Goal: Task Accomplishment & Management: Manage account settings

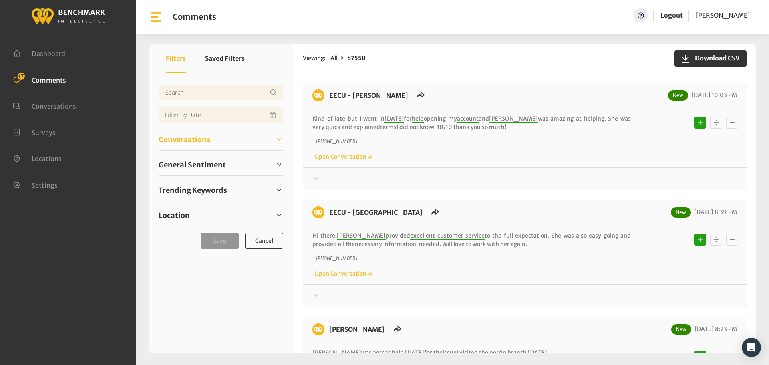
click at [203, 143] on span "Conversations" at bounding box center [185, 139] width 52 height 11
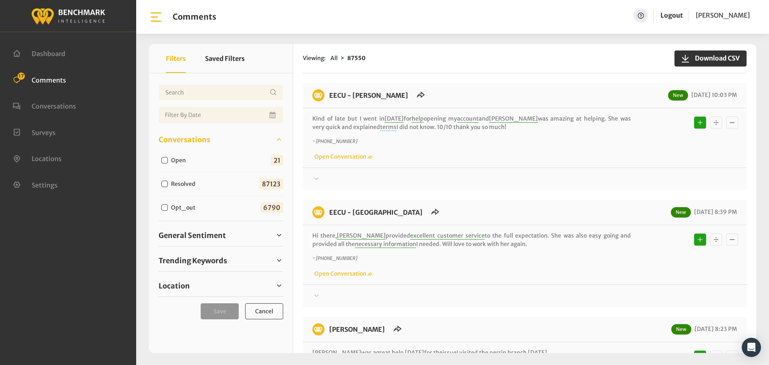
click at [162, 160] on input "Open" at bounding box center [164, 160] width 6 height 6
checkbox input "true"
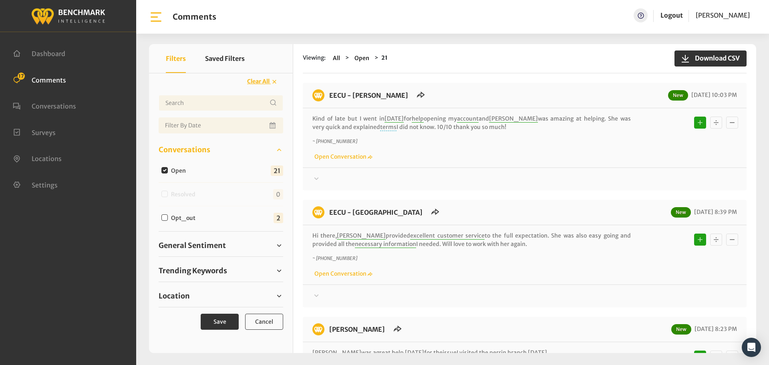
click at [197, 264] on div "Trending Keywords Ruben 2 Account 2 2 2 2 2" at bounding box center [221, 271] width 125 height 22
click at [199, 267] on span "Trending Keywords" at bounding box center [193, 270] width 68 height 11
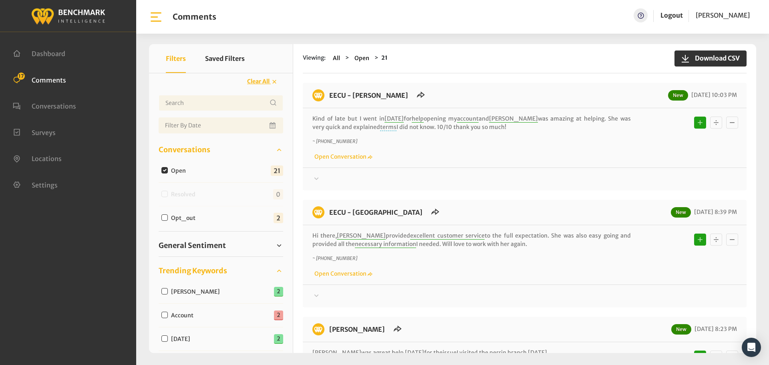
click at [199, 267] on span "Trending Keywords" at bounding box center [193, 270] width 68 height 11
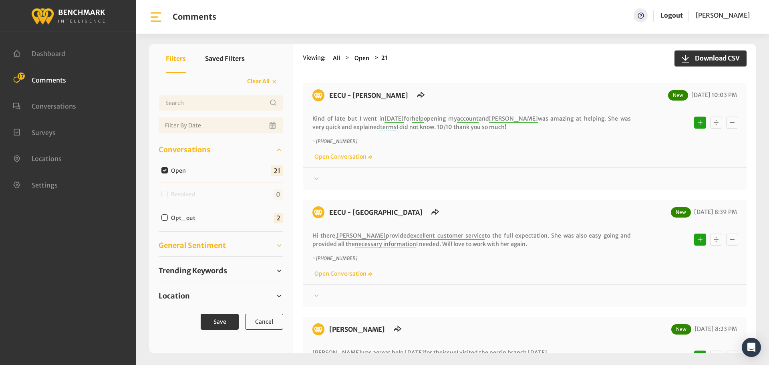
click at [193, 243] on span "General Sentiment" at bounding box center [192, 245] width 67 height 11
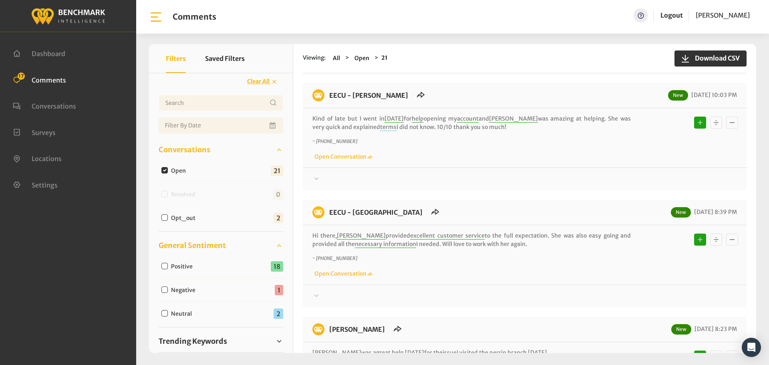
click at [163, 290] on input "Negative" at bounding box center [164, 289] width 6 height 6
checkbox input "true"
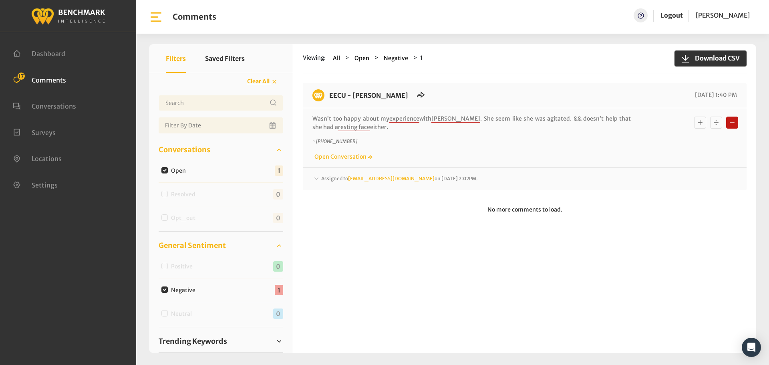
click at [163, 314] on div "Neutral" at bounding box center [179, 313] width 40 height 10
click at [167, 287] on input "Negative" at bounding box center [164, 289] width 6 height 6
checkbox input "false"
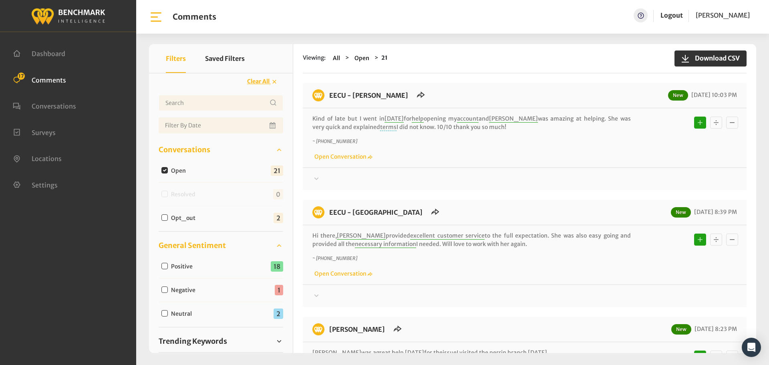
click at [166, 312] on input "Neutral" at bounding box center [164, 313] width 6 height 6
checkbox input "true"
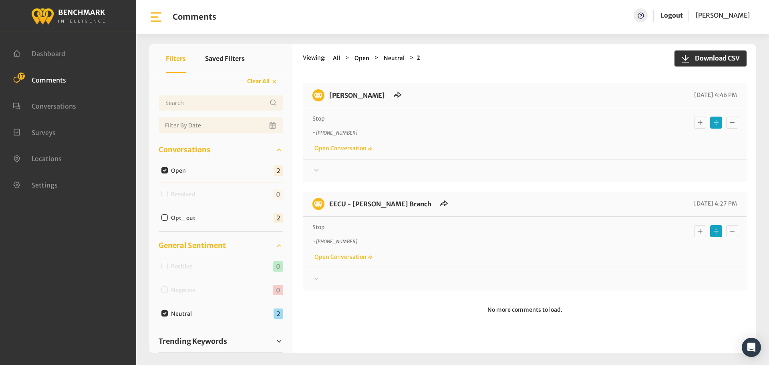
click at [326, 169] on div at bounding box center [524, 171] width 425 height 10
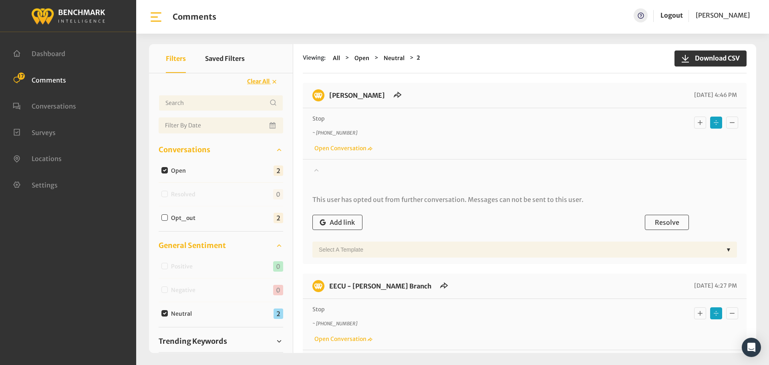
click at [326, 169] on div at bounding box center [524, 177] width 425 height 22
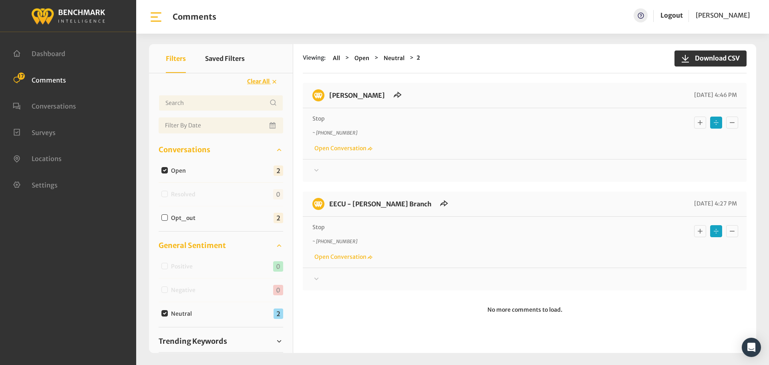
click at [316, 170] on icon at bounding box center [316, 170] width 4 height 2
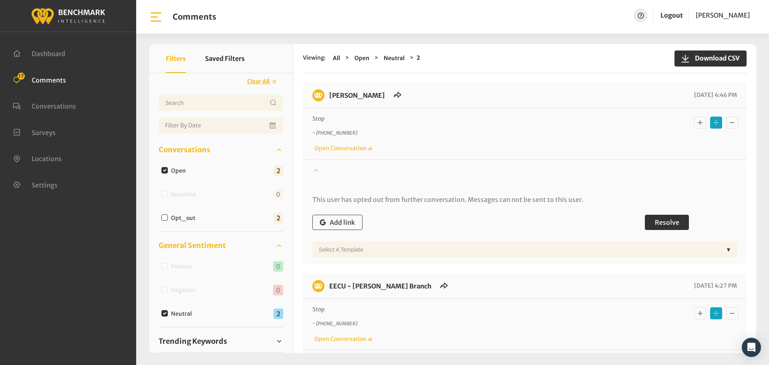
click at [661, 220] on span "Resolve" at bounding box center [667, 222] width 24 height 8
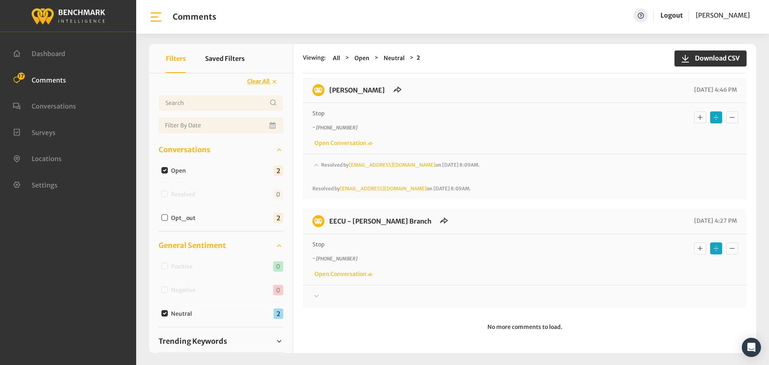
click at [322, 183] on div at bounding box center [524, 172] width 425 height 22
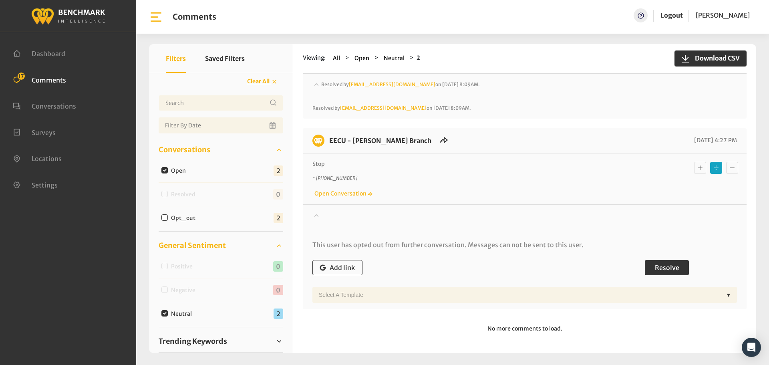
click at [679, 262] on button "Resolve" at bounding box center [667, 267] width 44 height 15
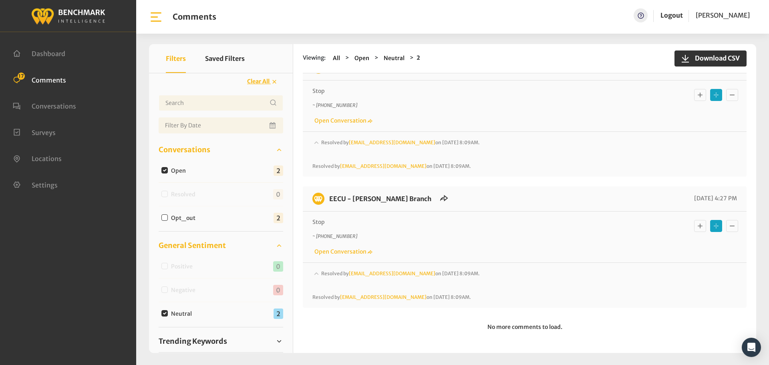
scroll to position [28, 0]
